Goal: Information Seeking & Learning: Learn about a topic

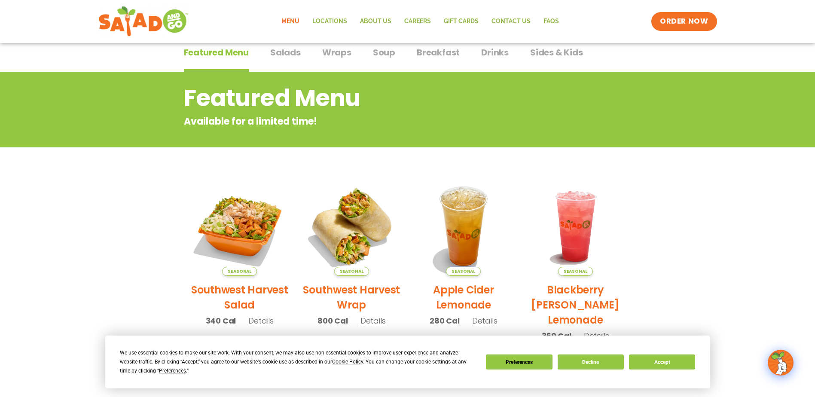
scroll to position [129, 0]
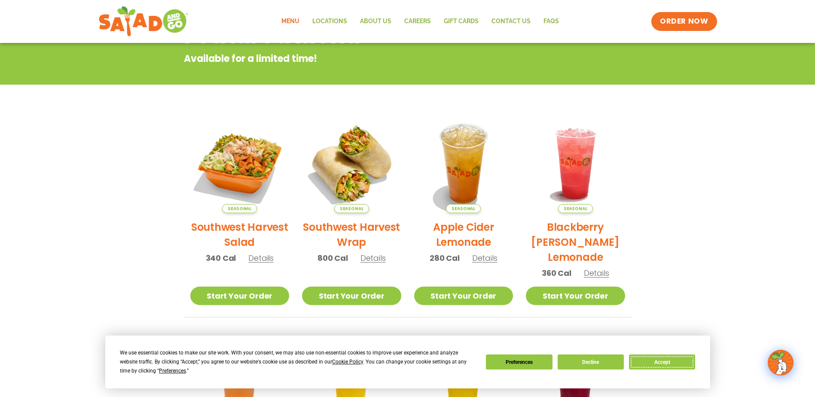
click at [678, 364] on button "Accept" at bounding box center [662, 362] width 66 height 15
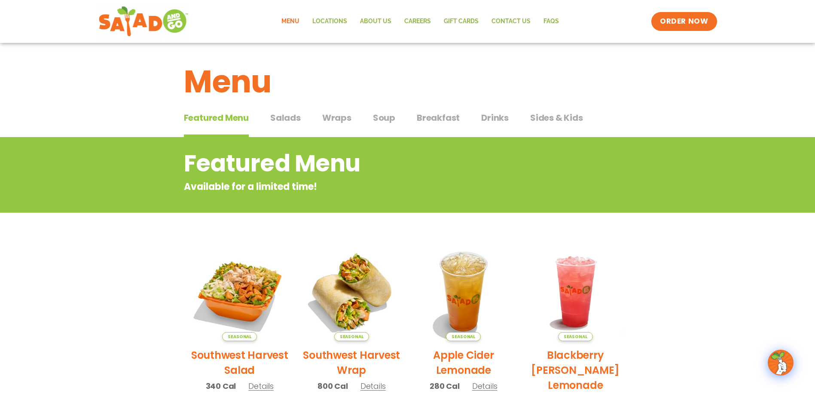
scroll to position [0, 0]
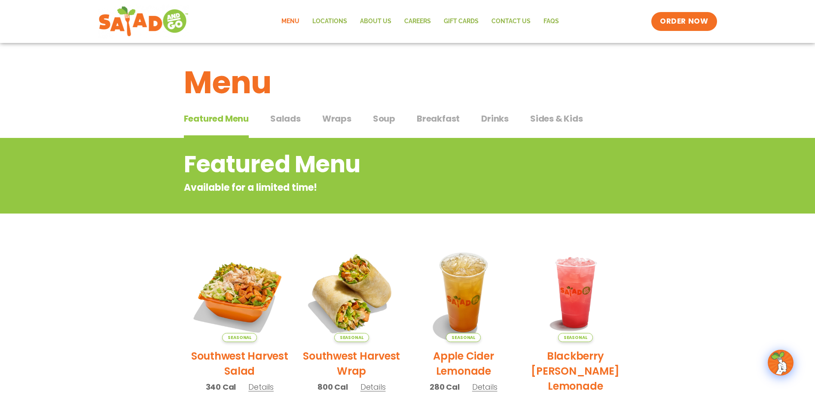
click at [293, 20] on link "Menu" at bounding box center [290, 22] width 31 height 20
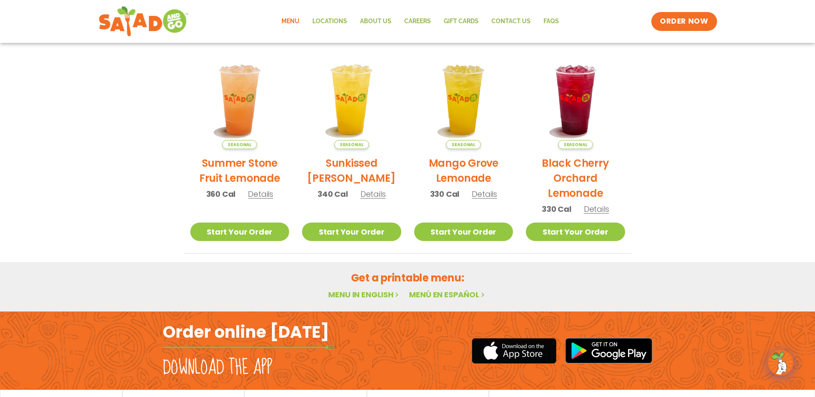
scroll to position [455, 0]
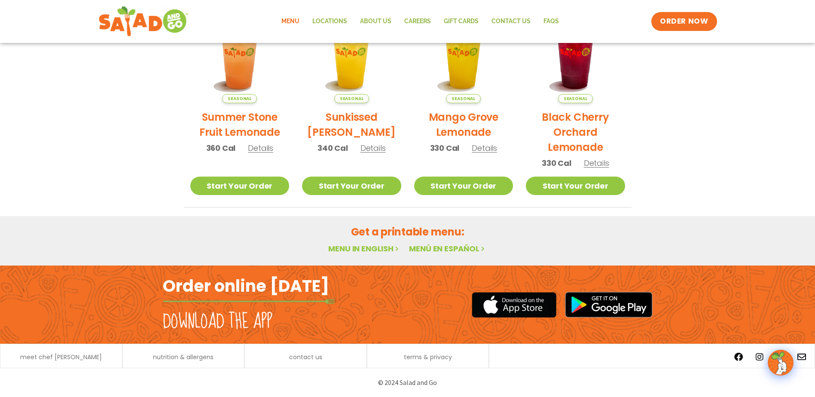
click at [179, 363] on div "nutrition & allergens" at bounding box center [184, 356] width 123 height 25
click at [181, 355] on span "nutrition & allergens" at bounding box center [183, 357] width 61 height 6
